Goal: Task Accomplishment & Management: Complete application form

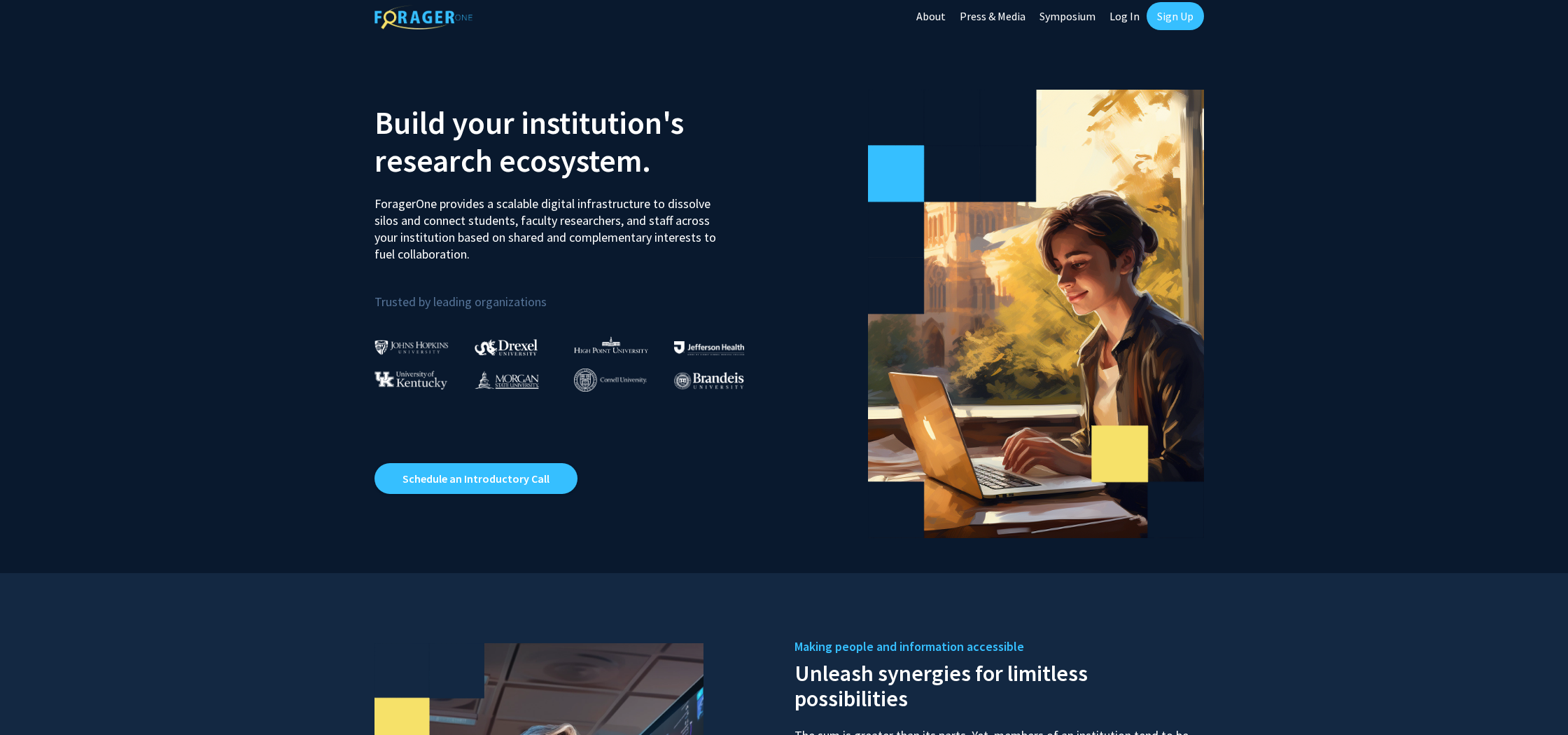
scroll to position [9, 0]
click at [1122, 15] on link "Log In" at bounding box center [1124, 15] width 44 height 49
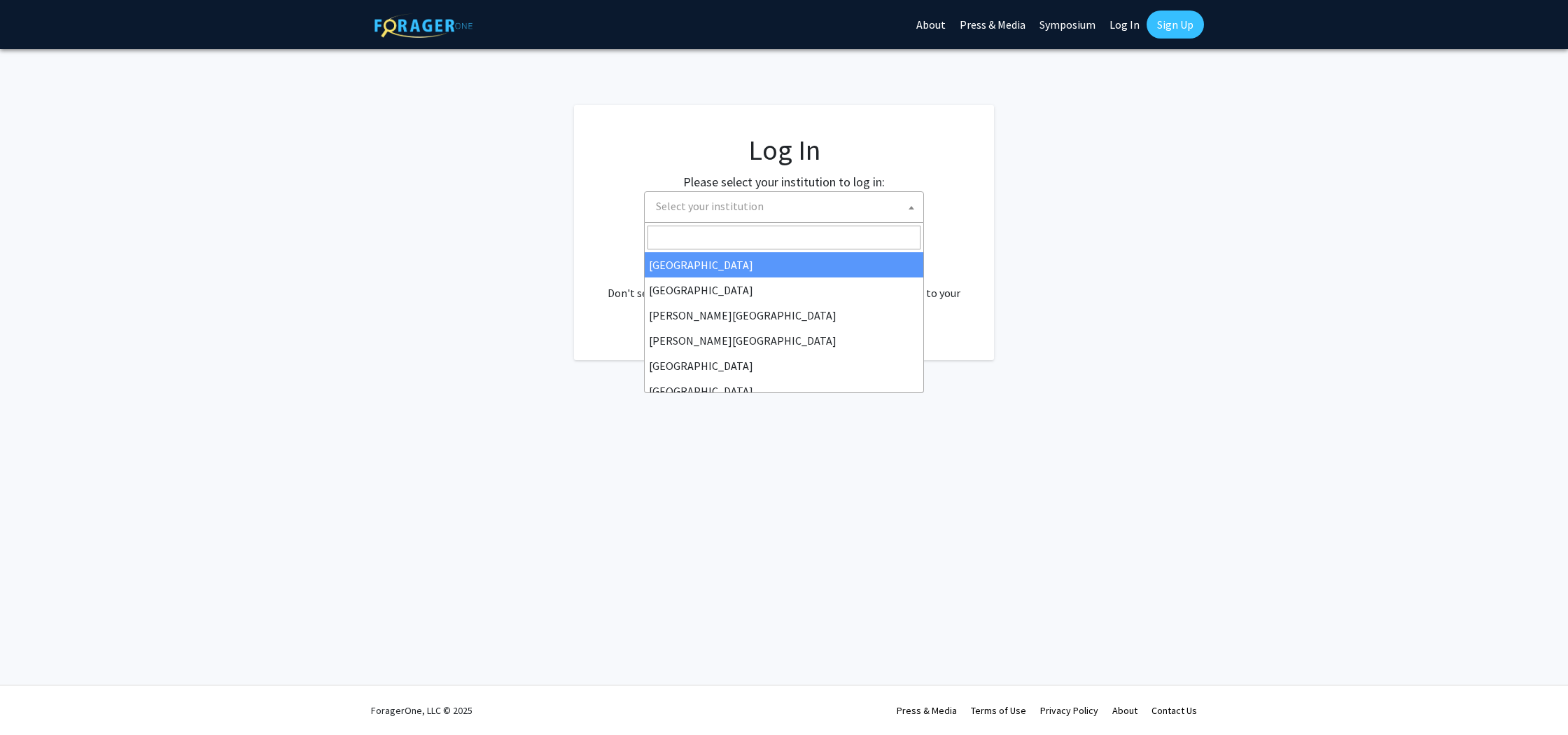
click at [911, 206] on b at bounding box center [911, 207] width 6 height 4
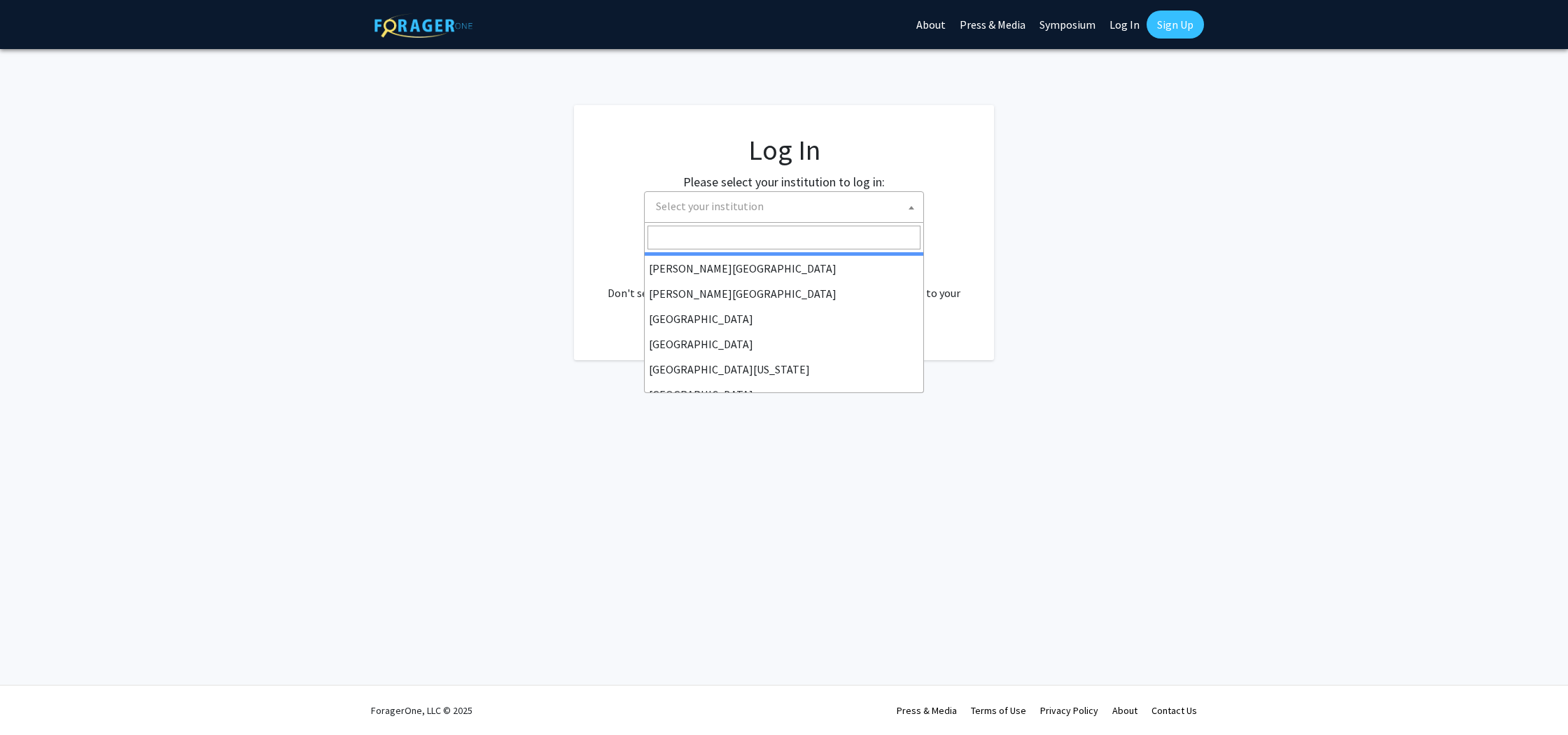
scroll to position [63, 0]
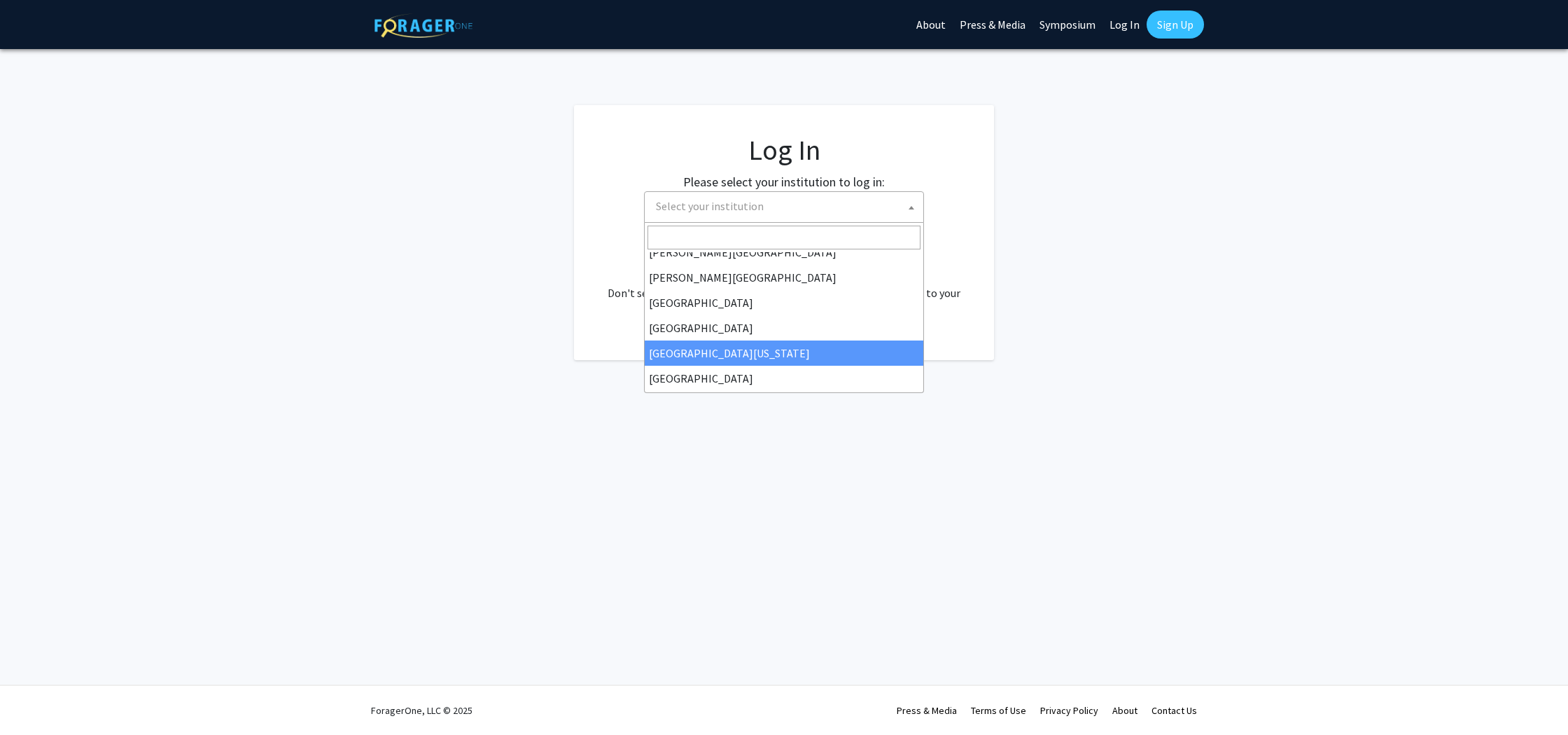
select select "29"
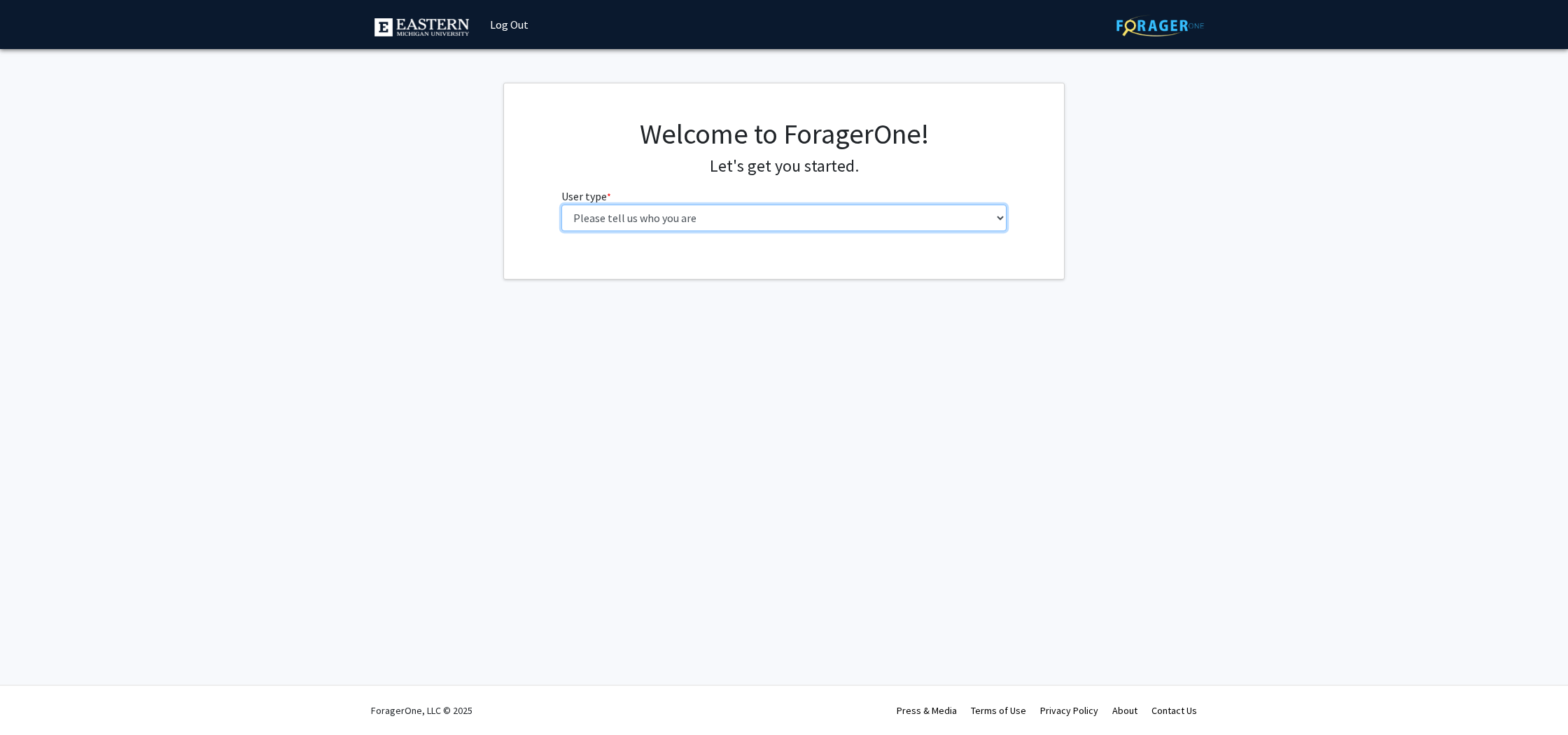
select select "5: faculty"
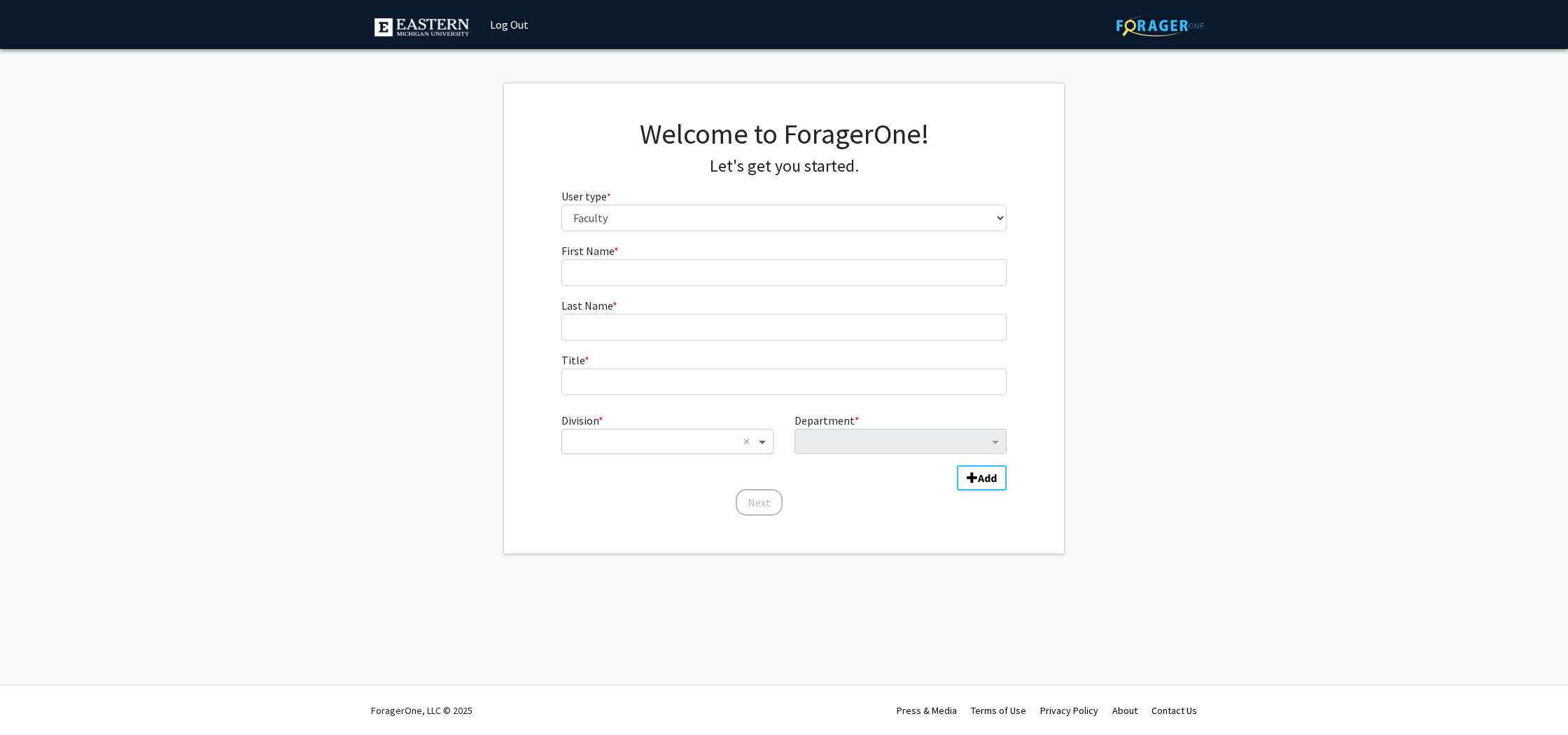
click at [763, 442] on span "Division" at bounding box center [763, 442] width 18 height 17
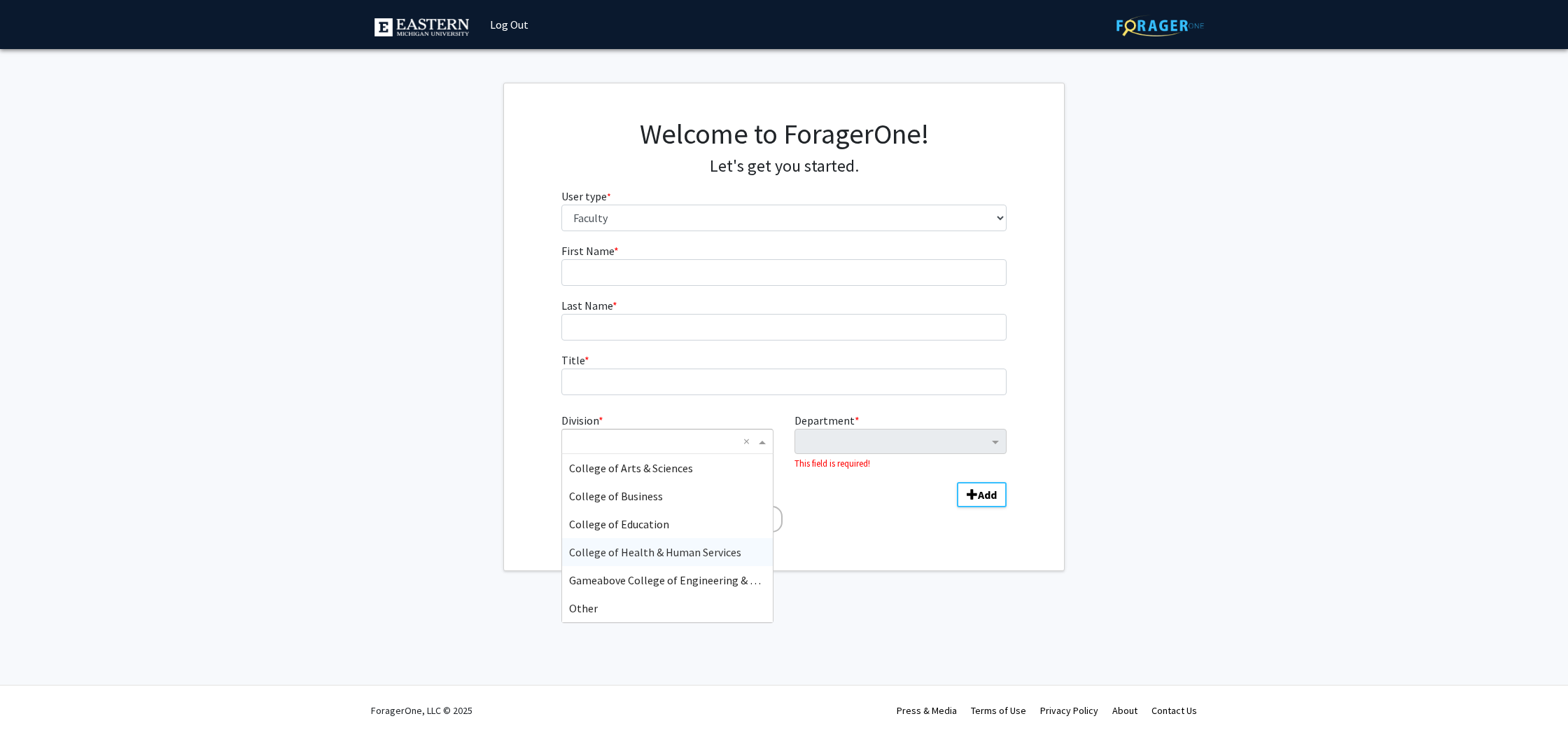
click at [701, 550] on span "College of Health & Human Services" at bounding box center [655, 552] width 172 height 14
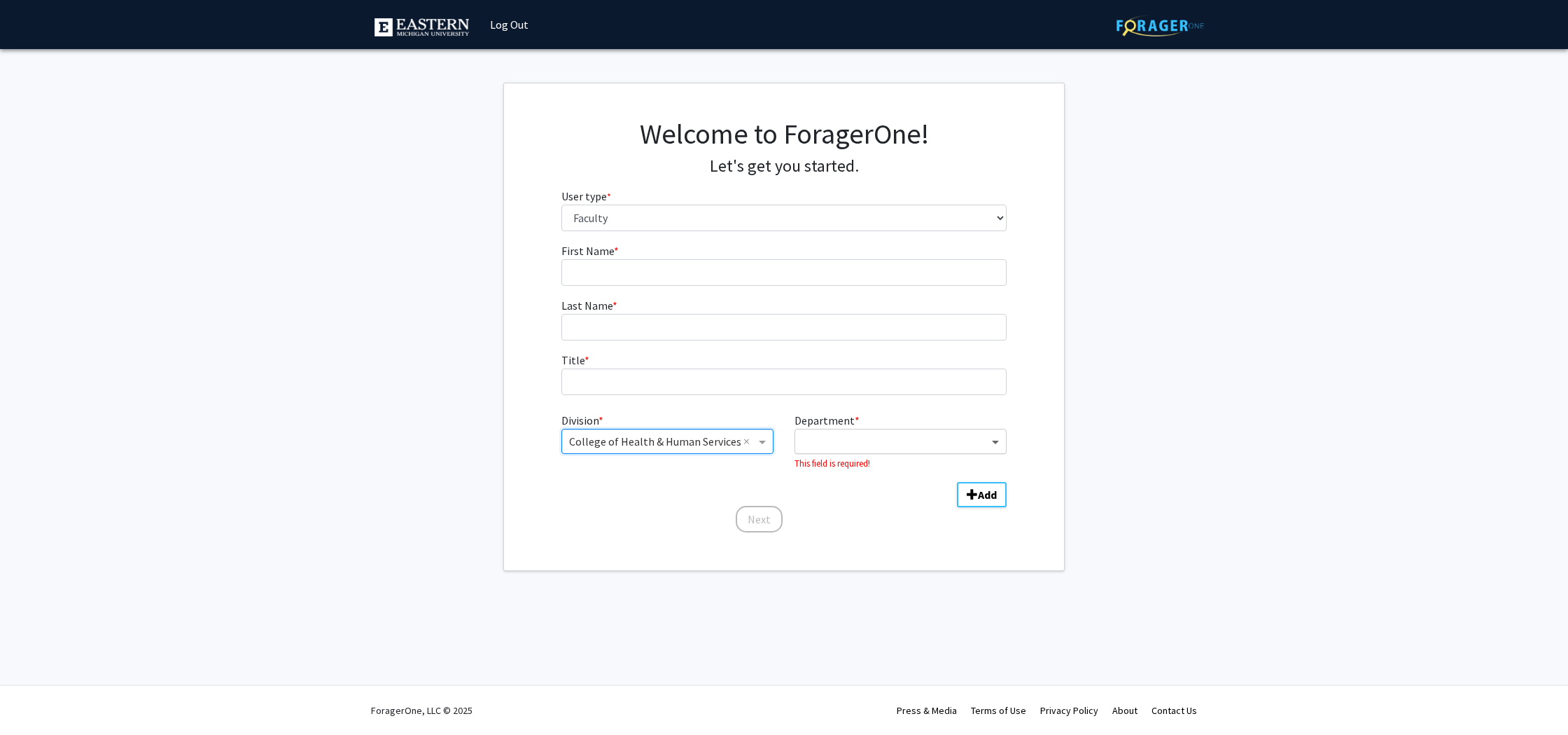
click at [997, 440] on span "Department" at bounding box center [996, 442] width 18 height 17
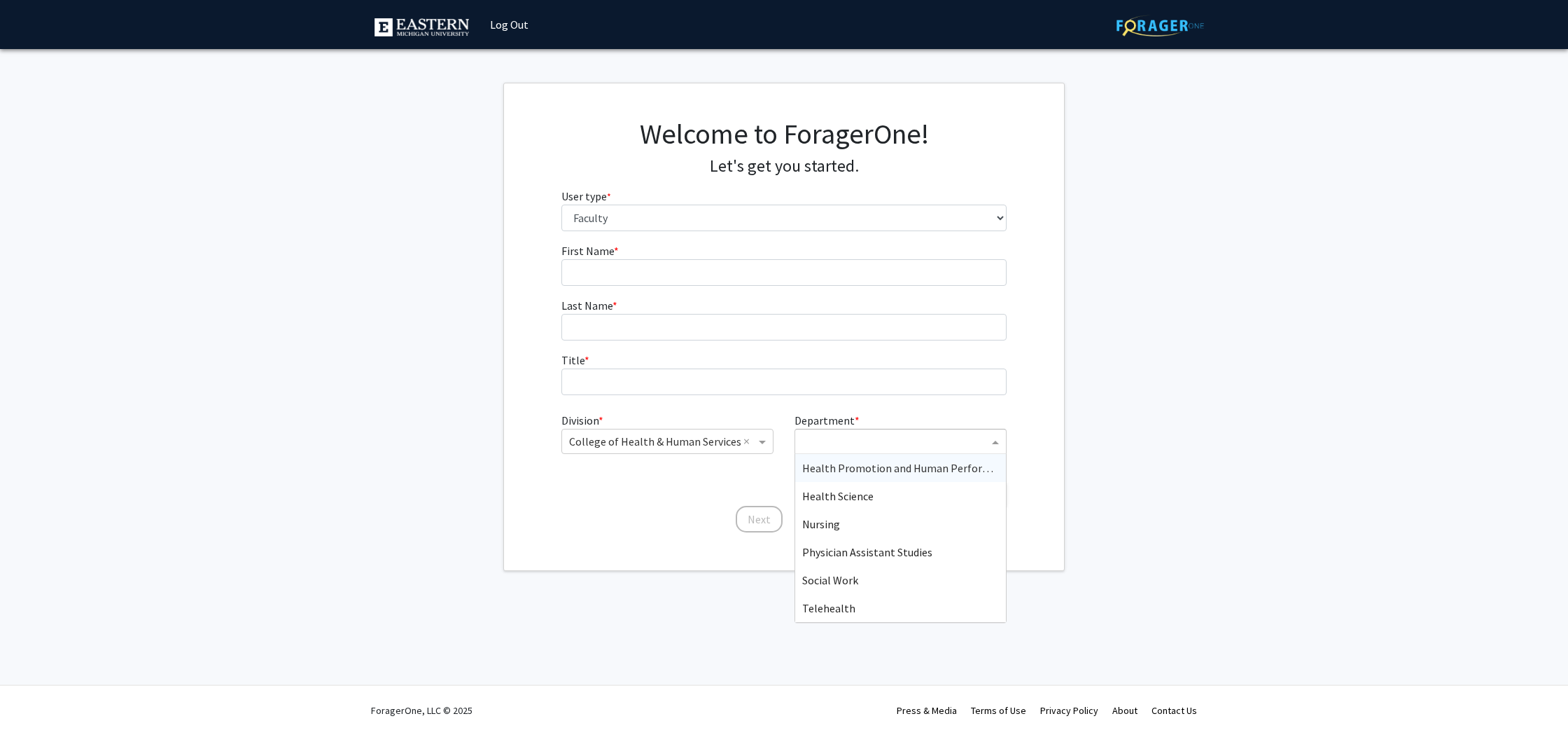
scroll to position [0, 1]
click at [973, 467] on span "Health Promotion and Human Performance" at bounding box center [907, 467] width 212 height 14
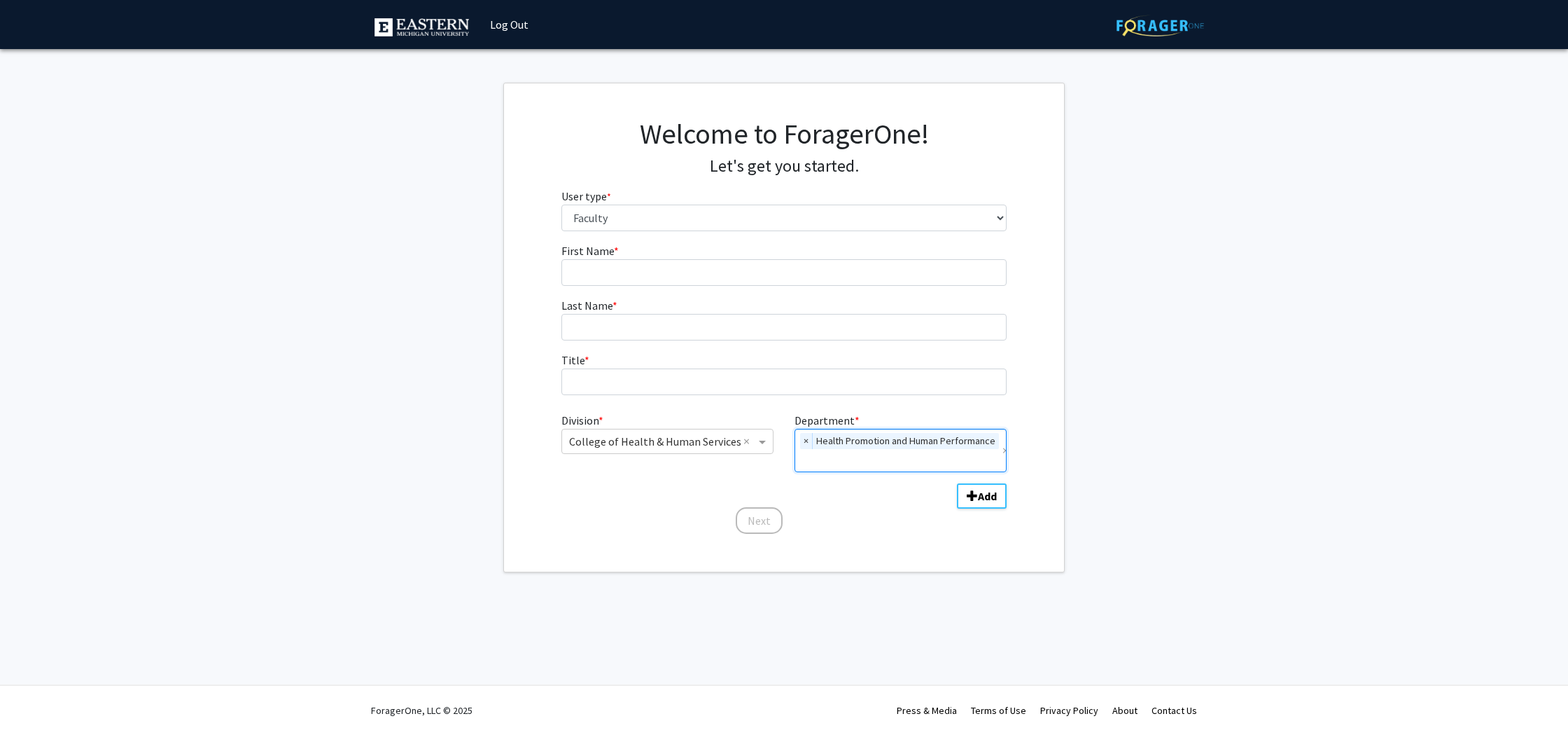
scroll to position [0, 0]
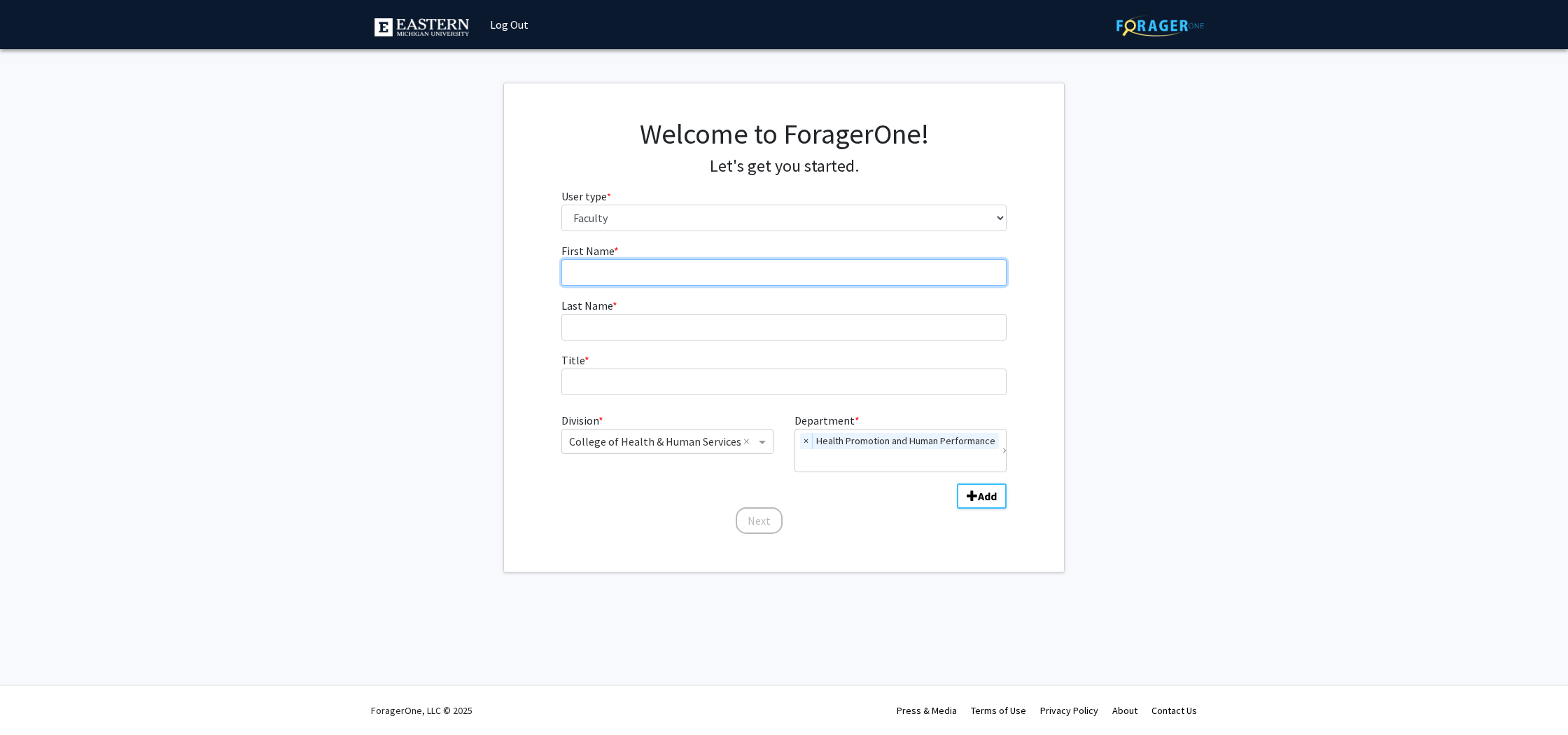
click at [635, 272] on input "First Name * required" at bounding box center [784, 272] width 446 height 27
